Goal: Transaction & Acquisition: Book appointment/travel/reservation

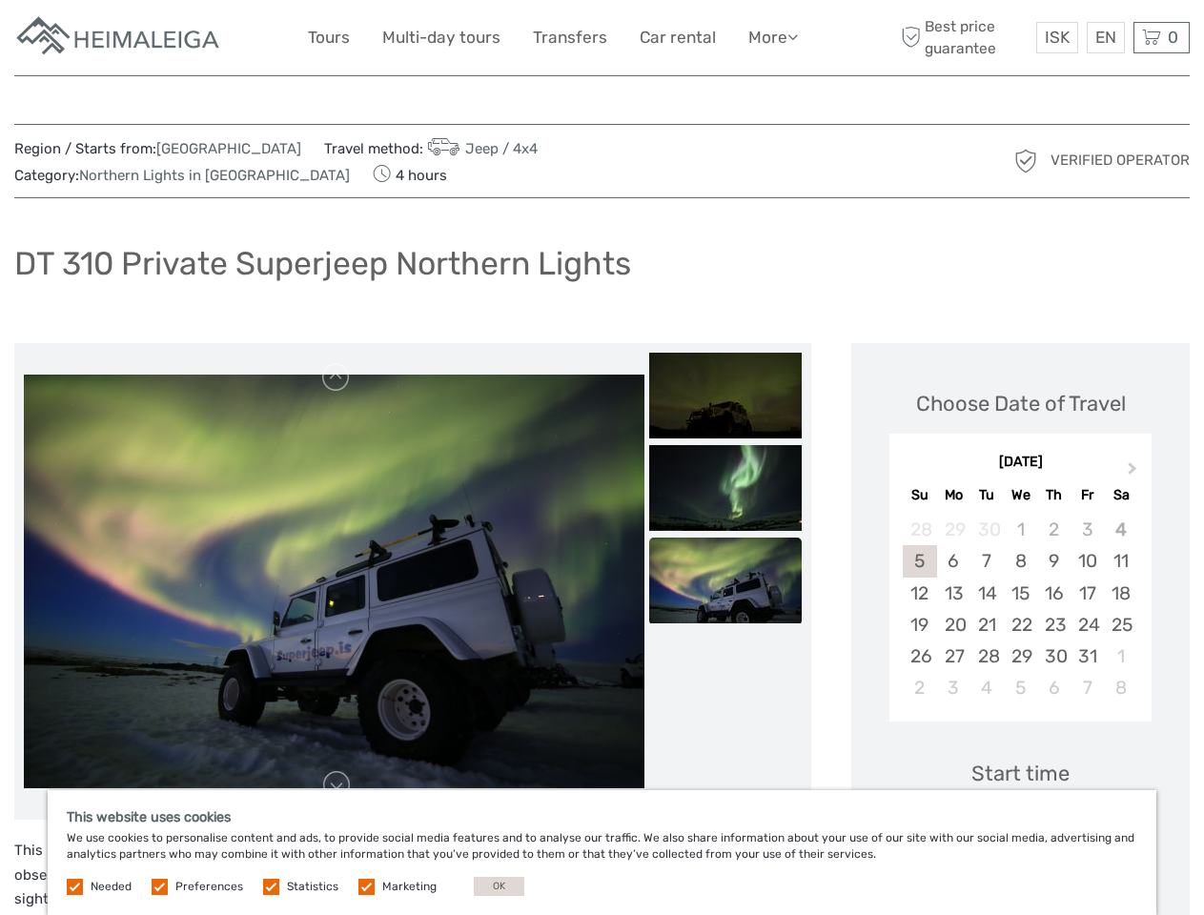
click at [771, 37] on link "More" at bounding box center [773, 38] width 50 height 28
click at [794, 36] on icon at bounding box center [792, 37] width 10 height 16
click at [1056, 37] on span "ISK" at bounding box center [1057, 37] width 25 height 19
click at [1105, 37] on div "EN English Español Deutsch" at bounding box center [1106, 37] width 38 height 31
click at [1161, 37] on div "0 Items Total 0 ISK Checkout The shopping cart is empty." at bounding box center [1161, 37] width 56 height 31
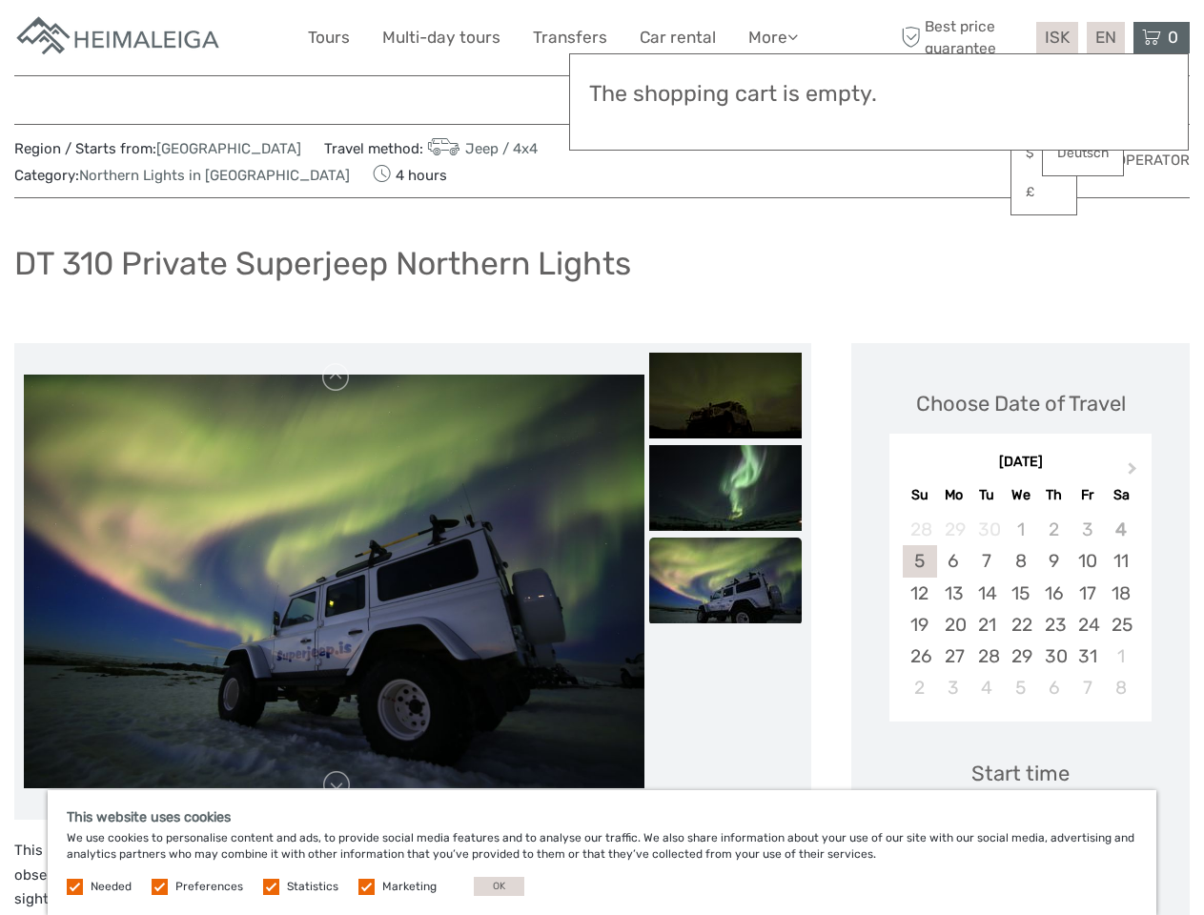
click at [334, 581] on img at bounding box center [334, 582] width 621 height 414
click at [336, 377] on link at bounding box center [336, 377] width 31 height 31
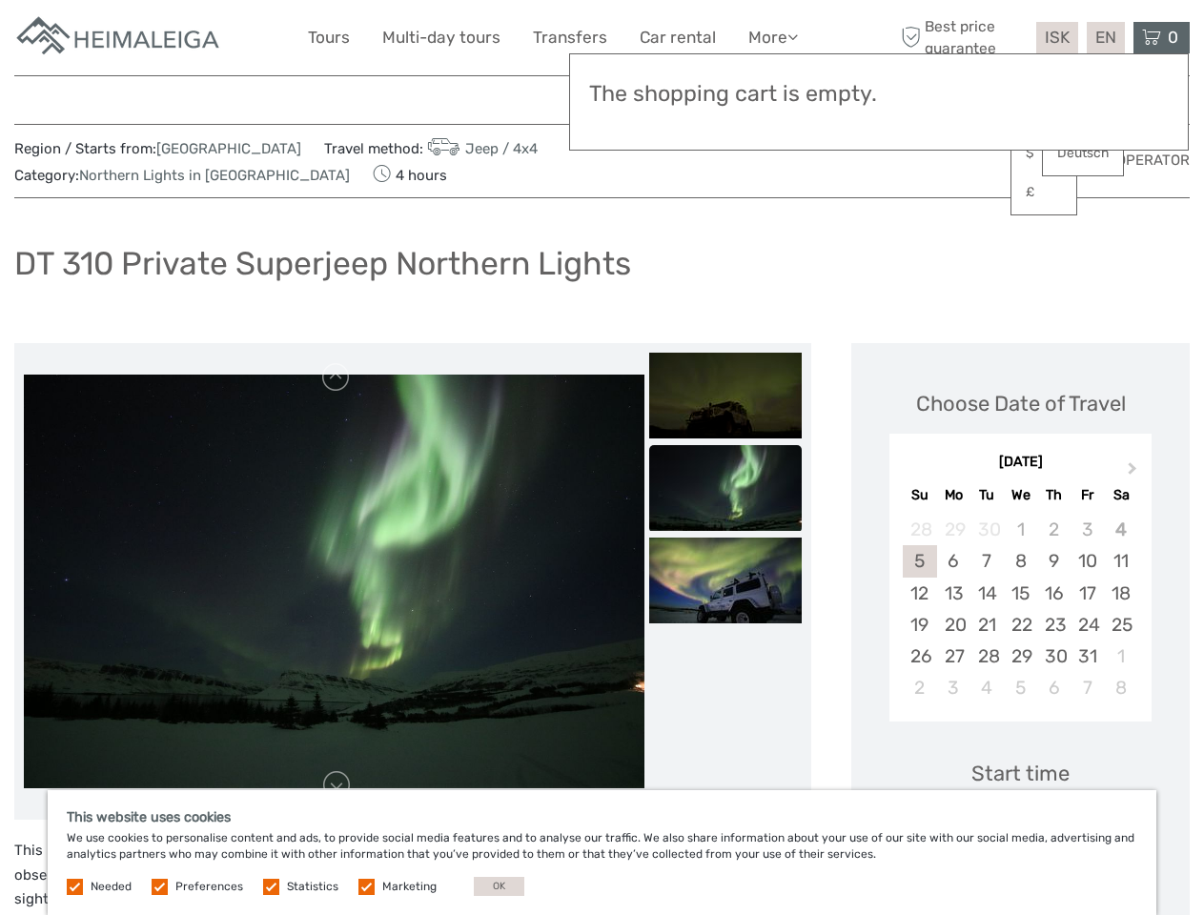
click at [336, 785] on link at bounding box center [336, 785] width 31 height 31
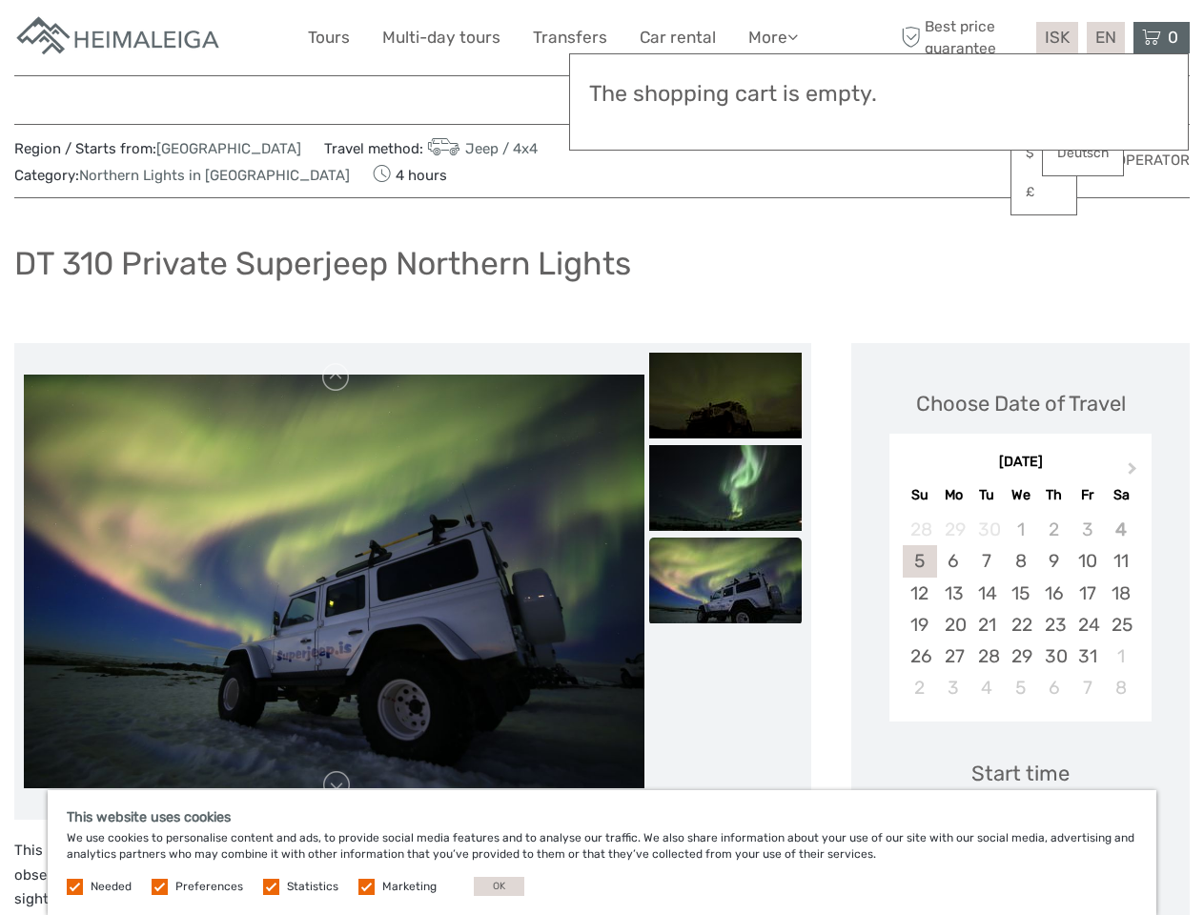
click at [725, 396] on img at bounding box center [725, 396] width 153 height 86
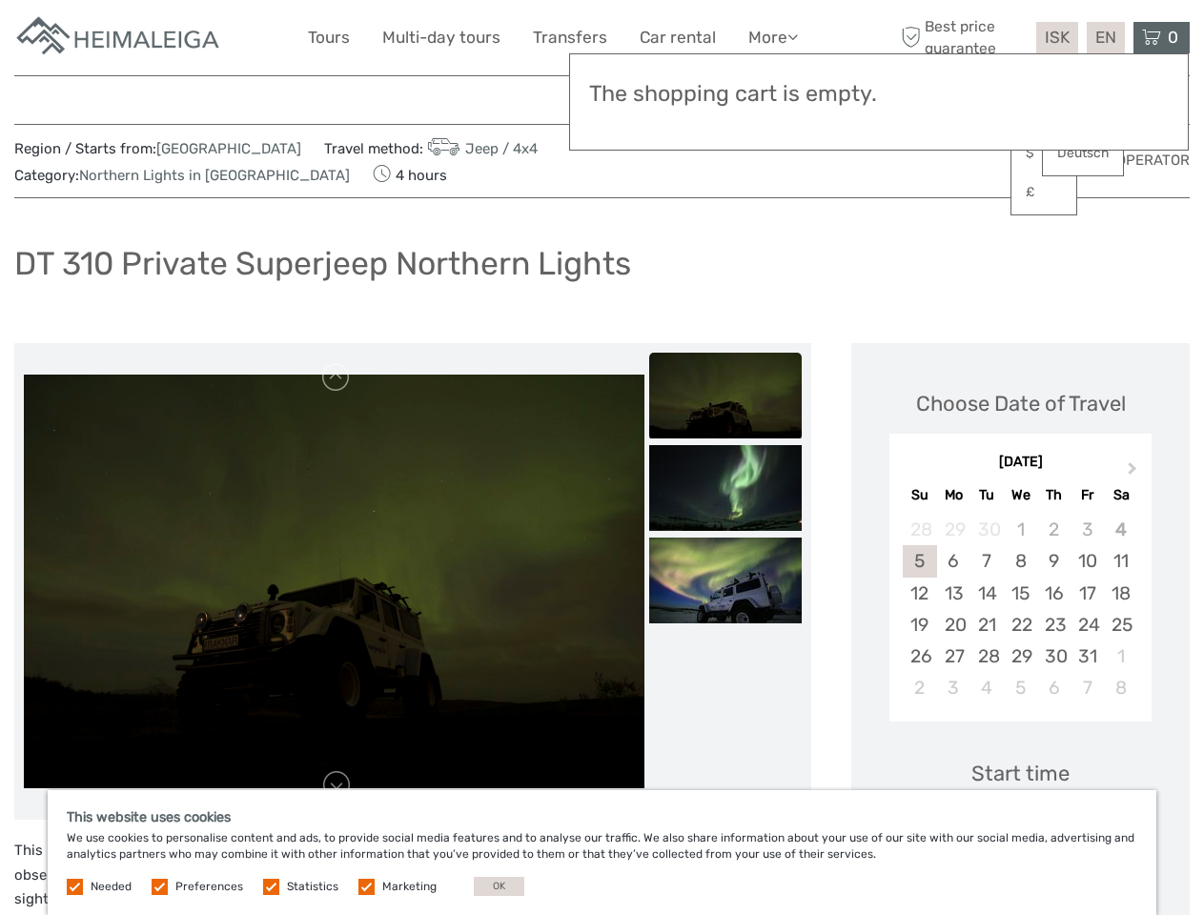
click at [725, 488] on img at bounding box center [725, 488] width 153 height 86
